Goal: Unclear

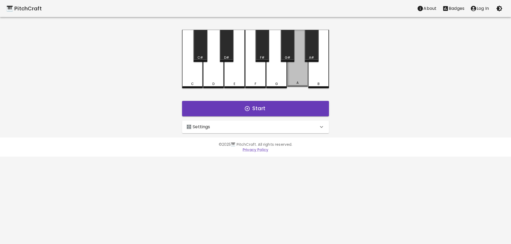
click at [296, 77] on div "A" at bounding box center [297, 58] width 21 height 57
click at [296, 77] on div "A" at bounding box center [297, 59] width 21 height 59
click at [296, 77] on div "A" at bounding box center [297, 58] width 21 height 57
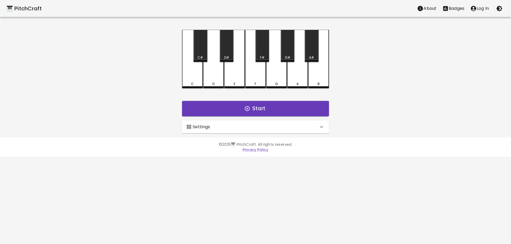
click at [296, 77] on div "A" at bounding box center [297, 59] width 21 height 59
click at [232, 82] on div "E" at bounding box center [234, 83] width 20 height 5
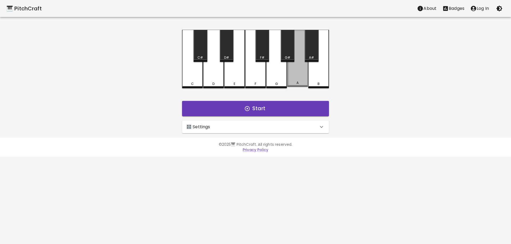
click at [301, 73] on div "A" at bounding box center [297, 58] width 21 height 57
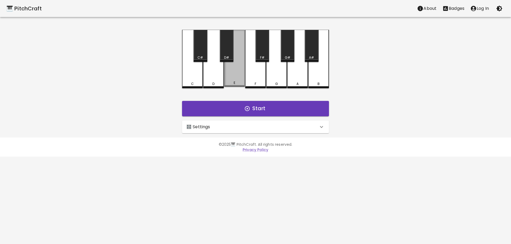
click at [235, 79] on div "E" at bounding box center [234, 58] width 21 height 57
click at [300, 74] on div "A" at bounding box center [297, 59] width 21 height 59
click at [231, 76] on div "E" at bounding box center [234, 58] width 21 height 57
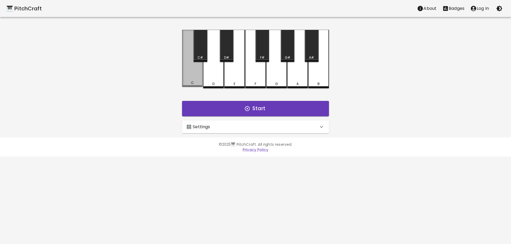
click at [194, 82] on div "C" at bounding box center [192, 83] width 20 height 5
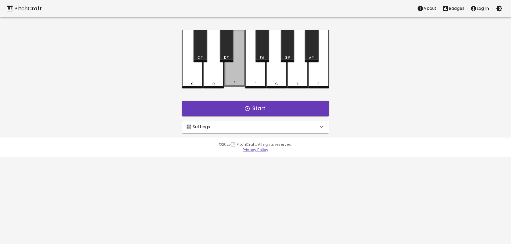
click at [232, 77] on div "E" at bounding box center [234, 58] width 21 height 57
click at [194, 81] on div "C" at bounding box center [192, 59] width 21 height 59
click at [235, 76] on div "E" at bounding box center [234, 58] width 21 height 57
click at [220, 77] on div "D" at bounding box center [213, 59] width 21 height 59
click at [231, 78] on div "E" at bounding box center [234, 59] width 21 height 59
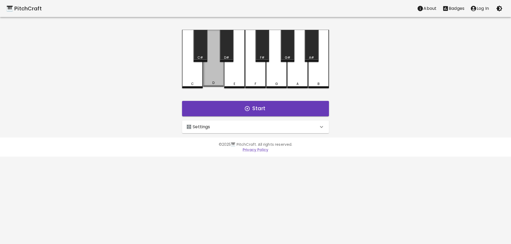
click at [207, 82] on div "D" at bounding box center [213, 83] width 20 height 5
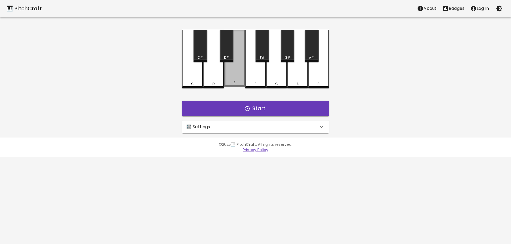
click at [227, 79] on div "E" at bounding box center [234, 58] width 21 height 57
drag, startPoint x: 193, startPoint y: 83, endPoint x: 195, endPoint y: 85, distance: 3.0
click at [193, 84] on div "C" at bounding box center [192, 84] width 3 height 5
click at [228, 81] on div "E" at bounding box center [234, 59] width 21 height 59
click at [228, 80] on div "E" at bounding box center [234, 59] width 21 height 59
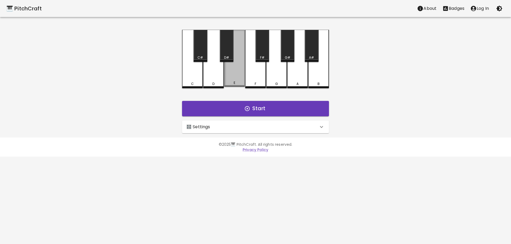
click at [228, 80] on div "E" at bounding box center [234, 58] width 21 height 57
